Goal: Task Accomplishment & Management: Complete application form

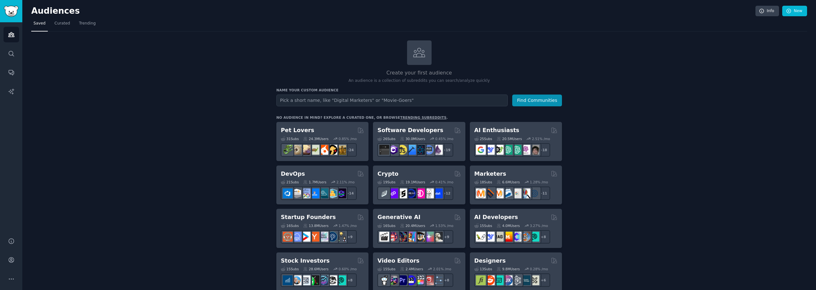
drag, startPoint x: 418, startPoint y: 99, endPoint x: 571, endPoint y: 75, distance: 155.3
click at [418, 99] on input "text" at bounding box center [391, 101] width 231 height 12
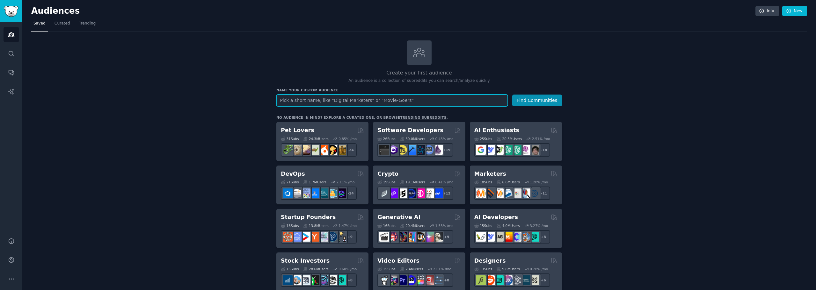
click at [424, 103] on input "text" at bounding box center [391, 101] width 231 height 12
click at [399, 90] on h3 "Name your custom audience" at bounding box center [418, 90] width 285 height 4
click at [404, 94] on div "Name your custom audience Audience Name Find Communities" at bounding box center [418, 97] width 285 height 18
drag, startPoint x: 406, startPoint y: 96, endPoint x: 408, endPoint y: 92, distance: 4.3
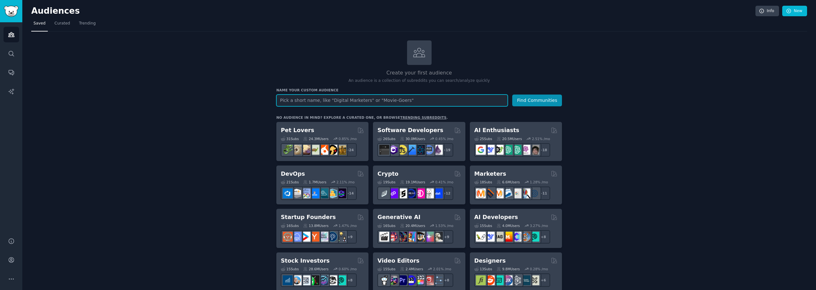
click at [408, 92] on div "Name your custom audience Audience Name Find Communities" at bounding box center [418, 97] width 285 height 18
click at [441, 99] on input "text" at bounding box center [391, 101] width 231 height 12
click at [447, 99] on input "text" at bounding box center [391, 101] width 231 height 12
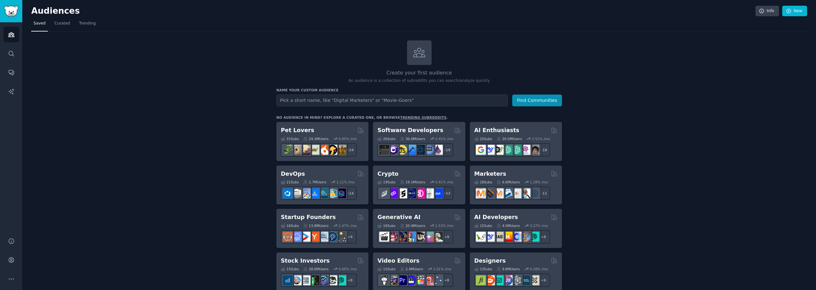
drag, startPoint x: 478, startPoint y: 91, endPoint x: 473, endPoint y: 98, distance: 7.6
click at [477, 92] on h3 "Name your custom audience" at bounding box center [418, 90] width 285 height 4
click at [472, 100] on input "text" at bounding box center [391, 101] width 231 height 12
drag, startPoint x: 159, startPoint y: 104, endPoint x: 162, endPoint y: 107, distance: 5.0
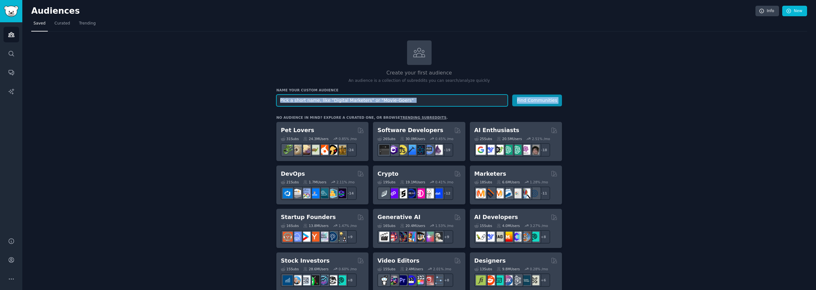
click at [448, 98] on input "text" at bounding box center [391, 101] width 231 height 12
click at [468, 101] on input "text" at bounding box center [391, 101] width 231 height 12
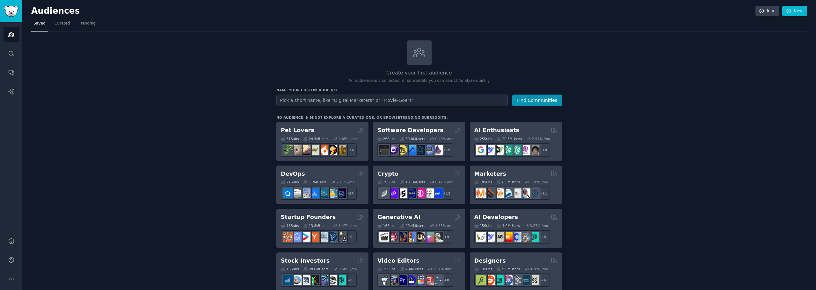
drag, startPoint x: 616, startPoint y: 88, endPoint x: 620, endPoint y: 86, distance: 3.9
click at [430, 96] on input "text" at bounding box center [391, 101] width 231 height 12
drag, startPoint x: 147, startPoint y: 101, endPoint x: 153, endPoint y: 101, distance: 6.1
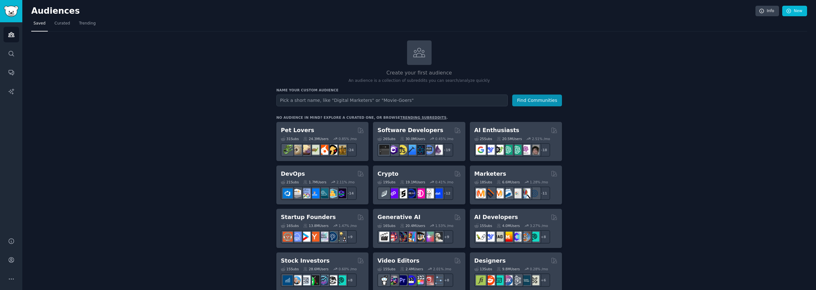
click at [500, 128] on h2 "AI Enthusiasts" at bounding box center [496, 130] width 45 height 8
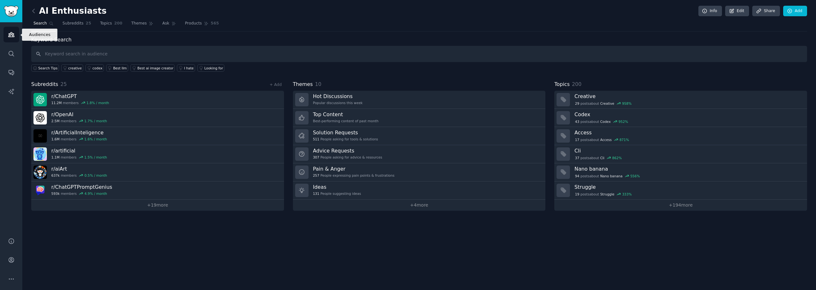
click at [11, 32] on icon "Sidebar" at bounding box center [11, 34] width 6 height 4
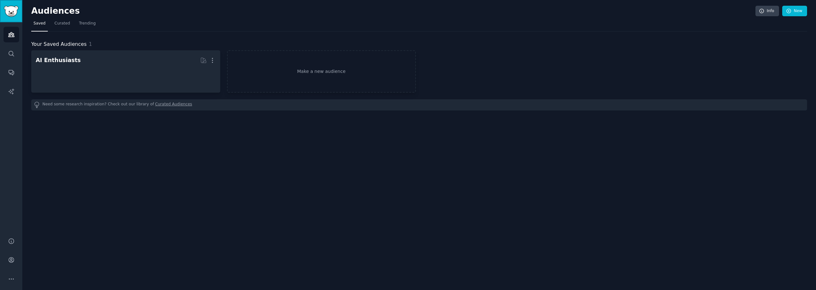
click at [11, 19] on link "Sidebar" at bounding box center [11, 11] width 22 height 22
click at [19, 19] on link "Sidebar" at bounding box center [11, 11] width 22 height 22
drag, startPoint x: 71, startPoint y: 147, endPoint x: 61, endPoint y: 136, distance: 14.9
click at [71, 147] on div "Audiences Info New Saved Curated Trending Your Saved Audiences 1 AI Enthusiasts…" at bounding box center [418, 145] width 793 height 290
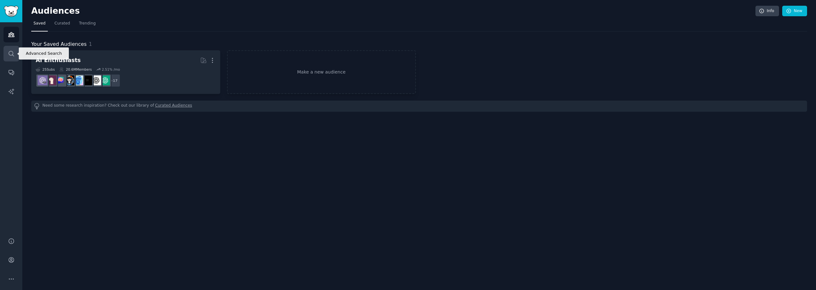
click at [10, 60] on link "Search" at bounding box center [12, 54] width 16 height 16
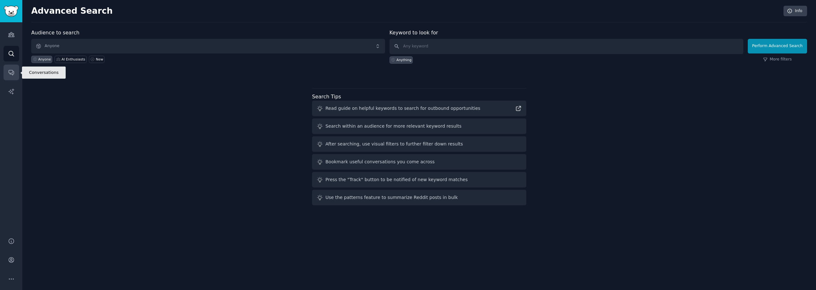
click at [10, 76] on link "Conversations" at bounding box center [12, 73] width 16 height 16
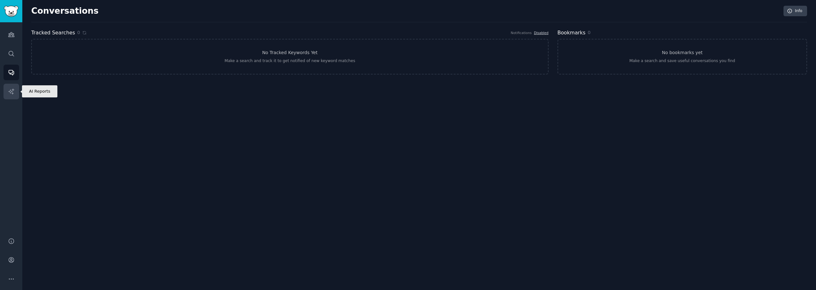
click at [9, 91] on icon "Sidebar" at bounding box center [10, 91] width 5 height 5
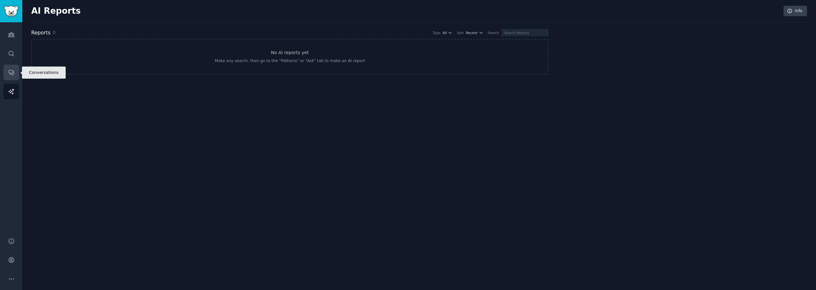
click at [8, 69] on icon "Sidebar" at bounding box center [11, 72] width 7 height 7
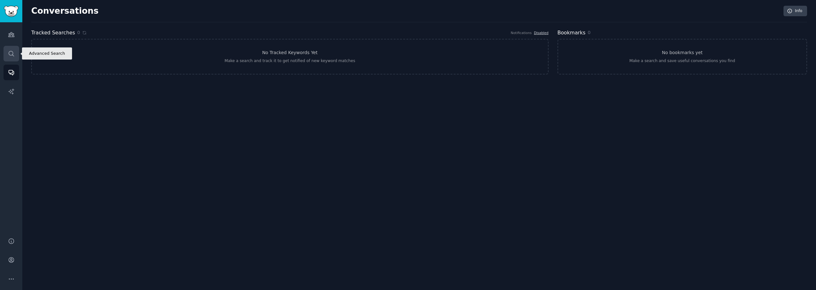
click at [9, 60] on link "Search" at bounding box center [12, 54] width 16 height 16
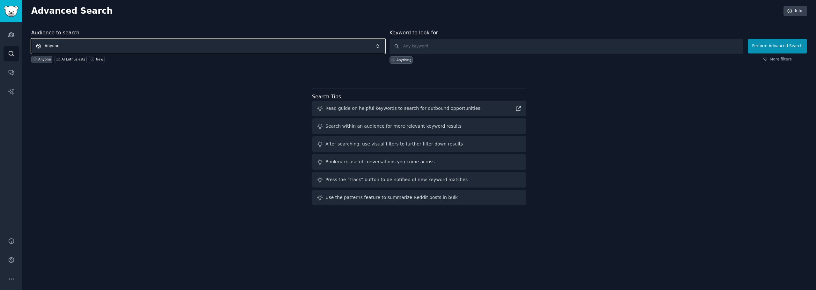
click at [287, 47] on span "Anyone" at bounding box center [208, 46] width 354 height 15
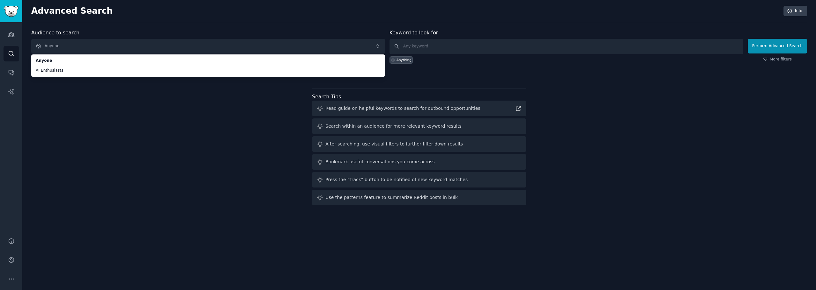
click at [89, 101] on div "Audience to search Anyone Anyone AI Enthusiasts Anyone AI Enthusiasts New Keywo…" at bounding box center [418, 118] width 775 height 179
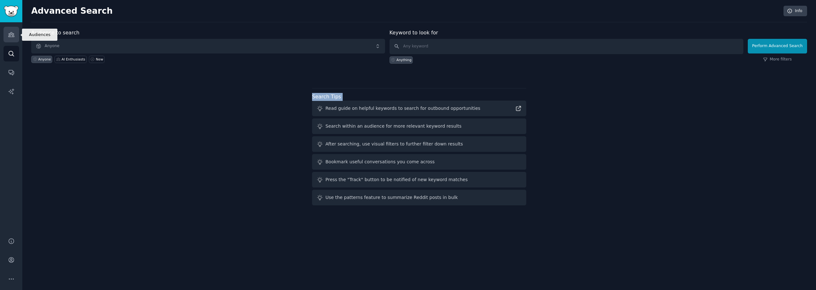
click at [14, 32] on link "Audiences" at bounding box center [12, 35] width 16 height 16
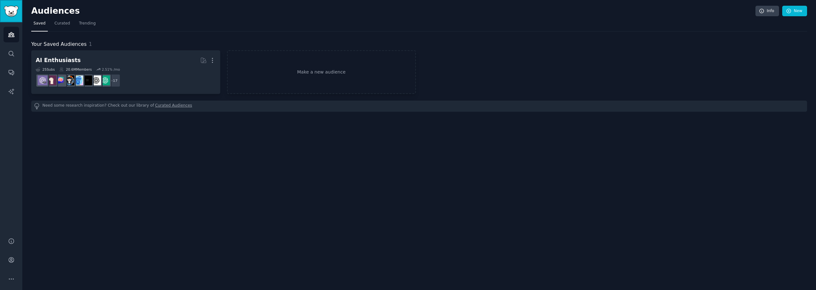
click at [15, 17] on link "Sidebar" at bounding box center [11, 11] width 22 height 22
click at [795, 11] on link "New" at bounding box center [794, 11] width 25 height 11
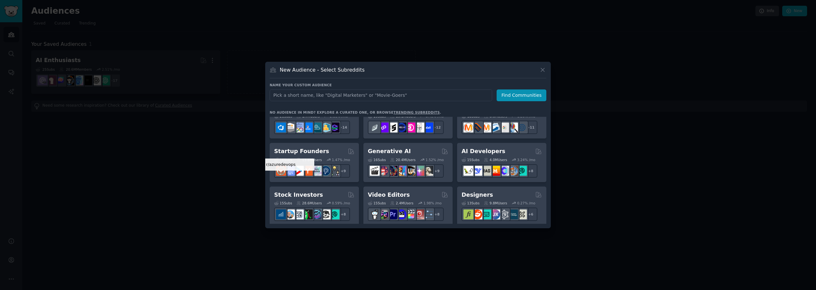
scroll to position [96, 0]
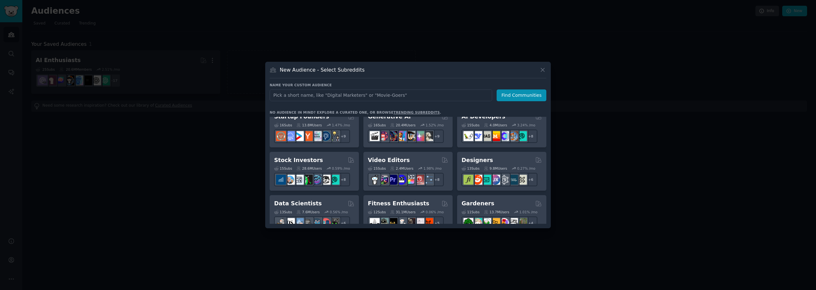
click at [159, 180] on div at bounding box center [408, 145] width 816 height 290
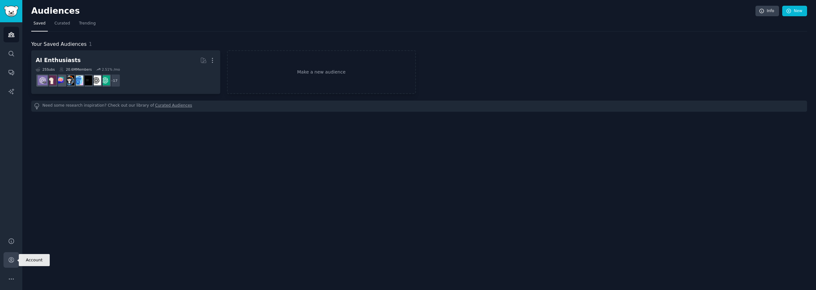
click at [11, 252] on link "Account" at bounding box center [12, 260] width 16 height 16
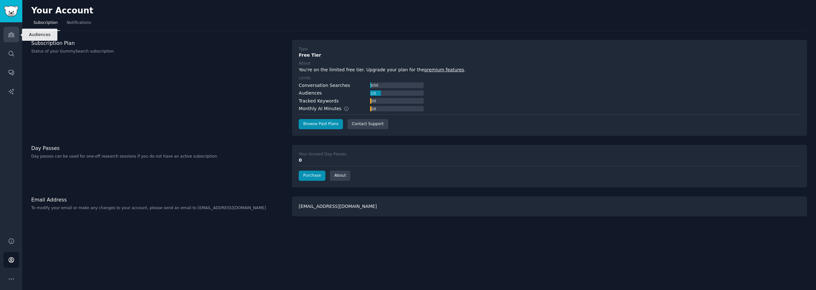
click at [14, 35] on icon "Sidebar" at bounding box center [11, 34] width 6 height 4
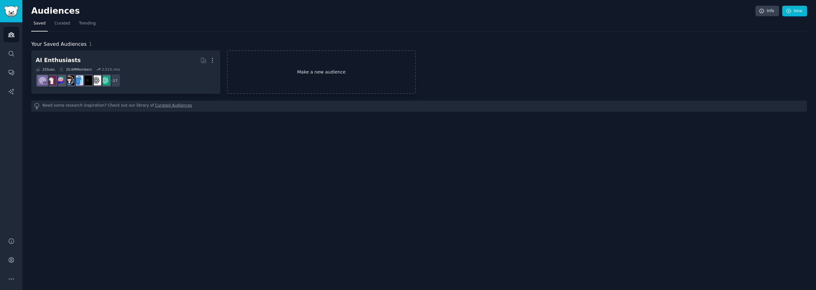
click at [304, 69] on link "Make a new audience" at bounding box center [321, 72] width 189 height 44
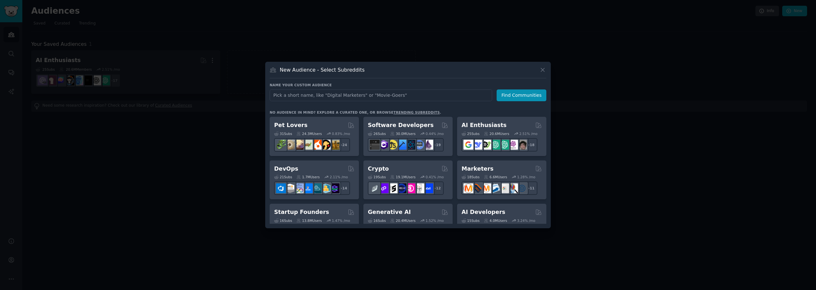
click at [187, 207] on div at bounding box center [408, 145] width 816 height 290
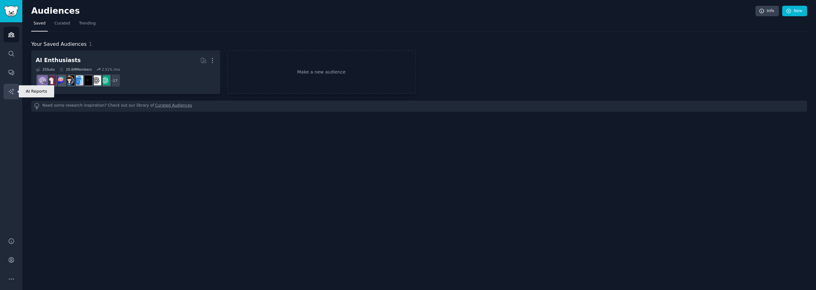
click at [12, 95] on icon "Sidebar" at bounding box center [11, 91] width 7 height 7
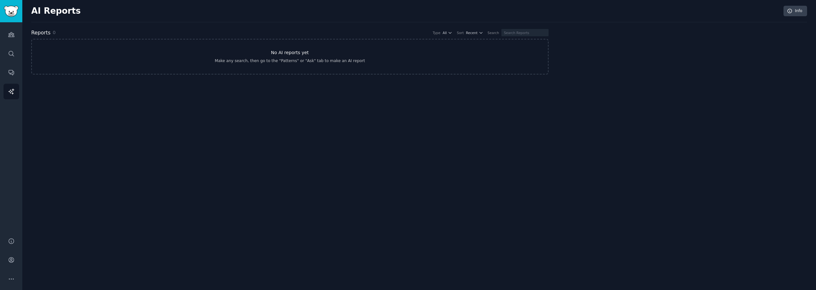
click at [233, 50] on link "No AI reports yet Make any search, then go to the "Patterns" or "Ask" tab to ma…" at bounding box center [289, 57] width 517 height 36
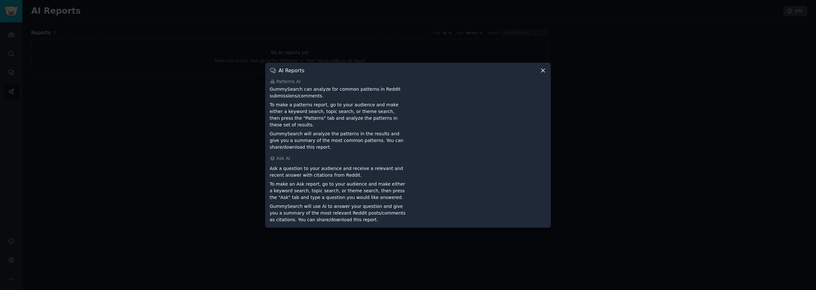
click at [170, 195] on div at bounding box center [408, 145] width 816 height 290
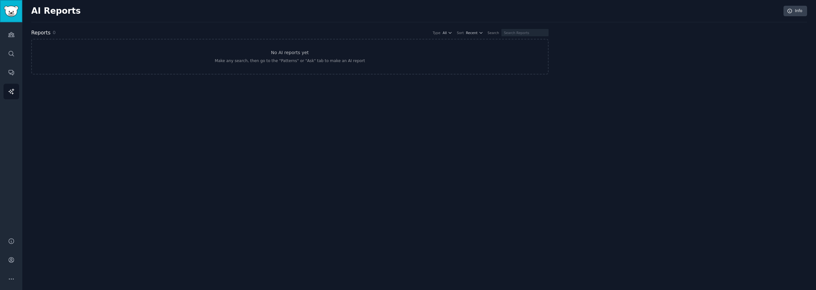
click at [12, 11] on img "Sidebar" at bounding box center [11, 11] width 15 height 11
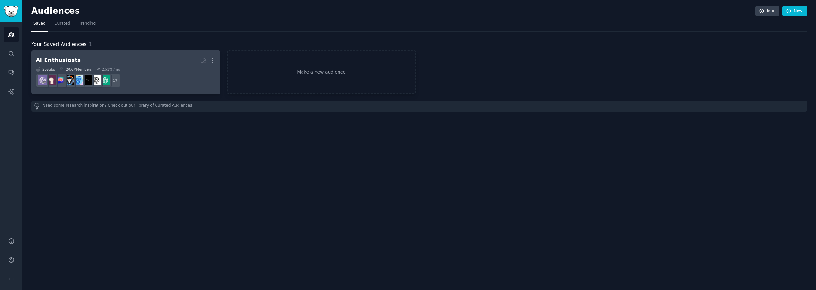
click at [125, 61] on h2 "AI Enthusiasts More" at bounding box center [126, 60] width 180 height 11
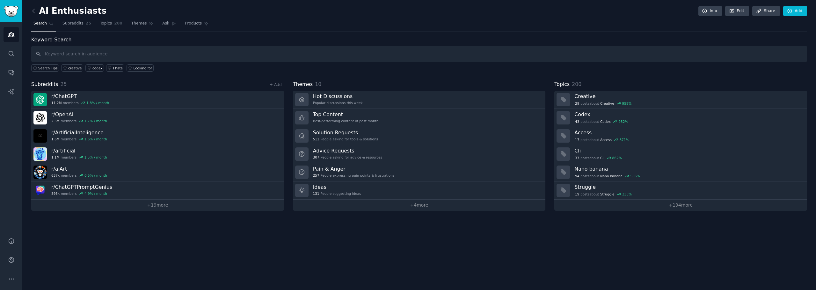
drag, startPoint x: 529, startPoint y: 59, endPoint x: 521, endPoint y: 60, distance: 8.0
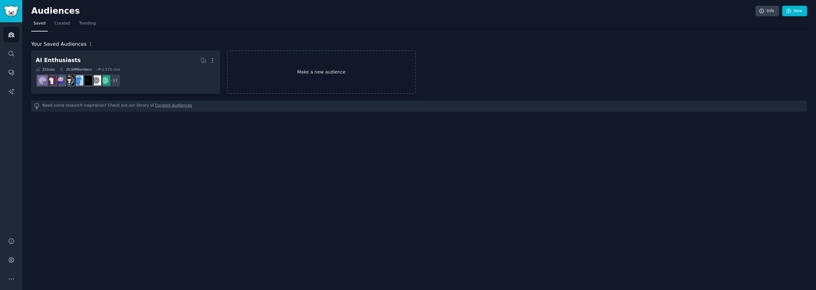
click at [277, 68] on link "Make a new audience" at bounding box center [321, 72] width 189 height 44
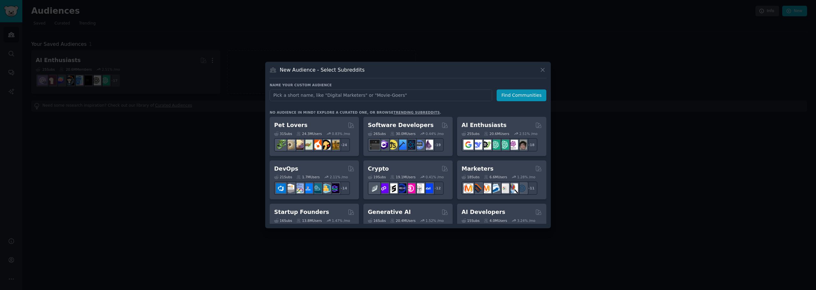
click at [195, 47] on div at bounding box center [408, 145] width 816 height 290
